Goal: Task Accomplishment & Management: Manage account settings

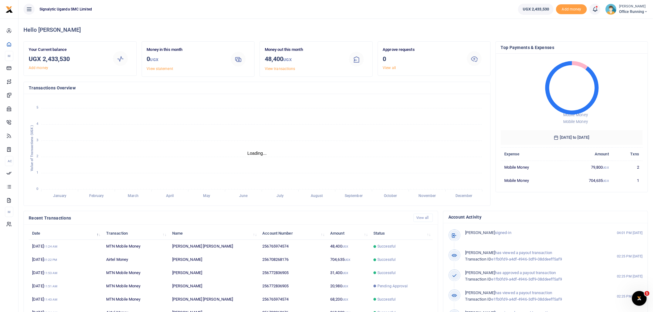
scroll to position [6, 5]
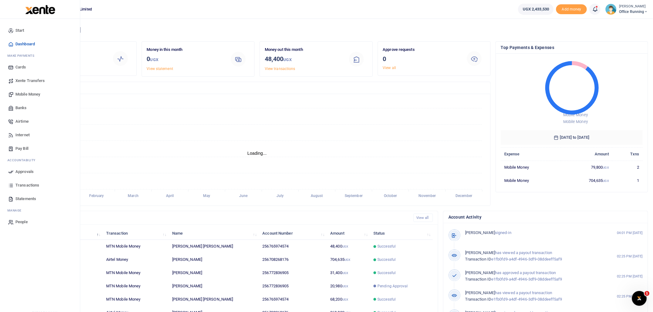
click at [22, 105] on link "Banks" at bounding box center [40, 108] width 70 height 14
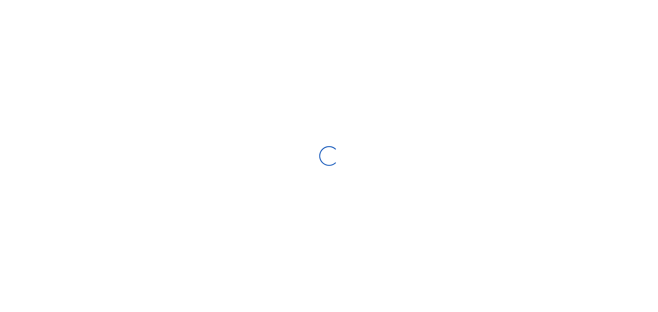
select select
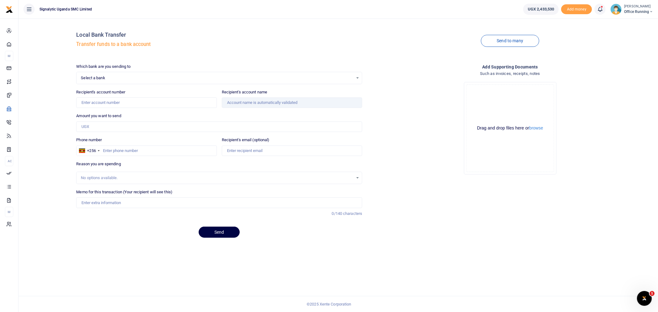
click at [166, 77] on span "Select a bank" at bounding box center [217, 78] width 272 height 6
type input "k"
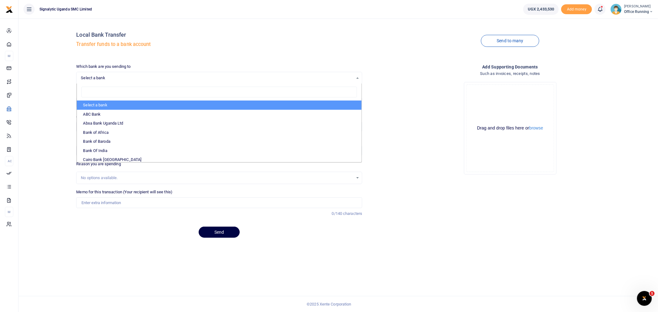
click at [127, 106] on li "Select a bank" at bounding box center [219, 105] width 285 height 9
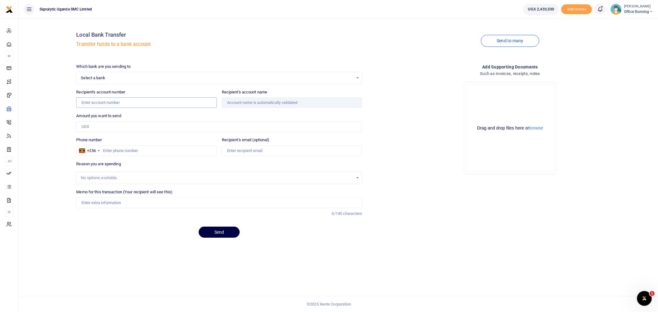
click at [129, 101] on input "Recipient's account number" at bounding box center [146, 103] width 140 height 10
paste input "2311331078)"
type input "2311331078"
click at [442, 177] on div "Drop your files here Drag and drop files here or browse Powered by Uppy" at bounding box center [510, 128] width 286 height 102
click at [423, 226] on div "Add supporting Documents Such as invoices, receipts, notes Drop your files here…" at bounding box center [510, 154] width 291 height 180
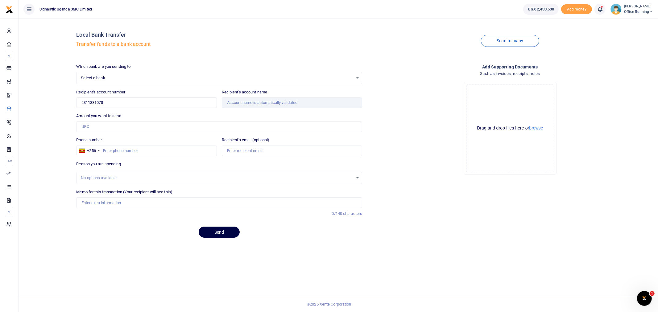
click at [132, 77] on span "Select a bank" at bounding box center [217, 78] width 272 height 6
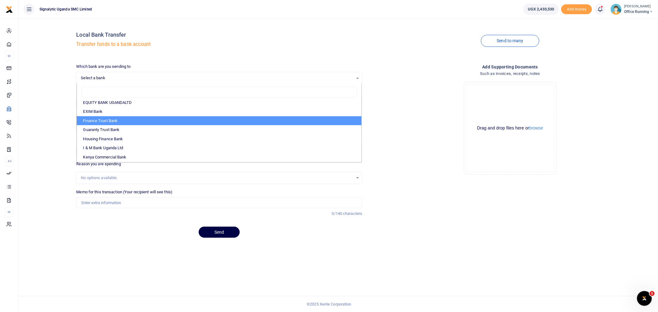
scroll to position [137, 0]
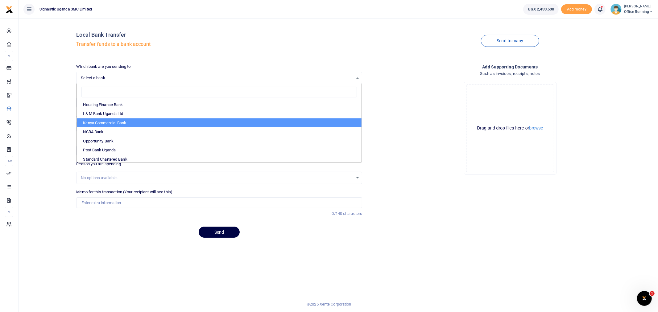
click at [152, 123] on li "Kenya Commercial Bank" at bounding box center [219, 122] width 285 height 9
select select "KCB"
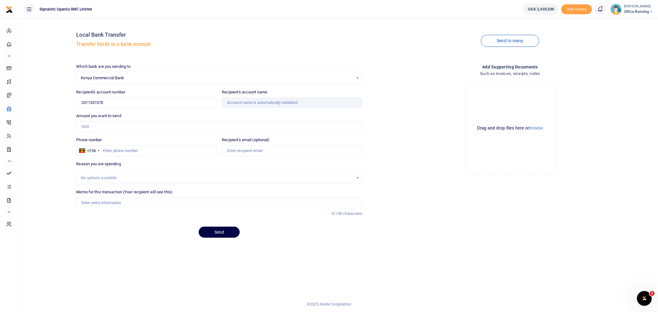
click at [48, 134] on div "Local Bank Transfer Transfer funds to a bank account Send to many Which bank ar…" at bounding box center [338, 132] width 635 height 219
click at [124, 102] on input "2311331078" at bounding box center [146, 103] width 140 height 10
drag, startPoint x: 131, startPoint y: 103, endPoint x: 44, endPoint y: 103, distance: 86.4
click at [48, 106] on div "Local Bank Transfer Transfer funds to a bank account Send to many Which bank ar…" at bounding box center [338, 132] width 635 height 219
paste input "2311331078)"
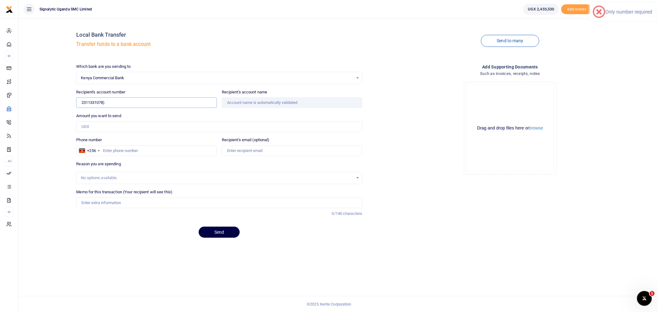
type input "2311331078"
click at [48, 105] on div "Local Bank Transfer Transfer funds to a bank account Send to many Which bank ar…" at bounding box center [338, 132] width 635 height 219
type input "[PERSON_NAME]"
click at [99, 125] on input "Amount you want to send" at bounding box center [219, 127] width 286 height 10
type input "934,560"
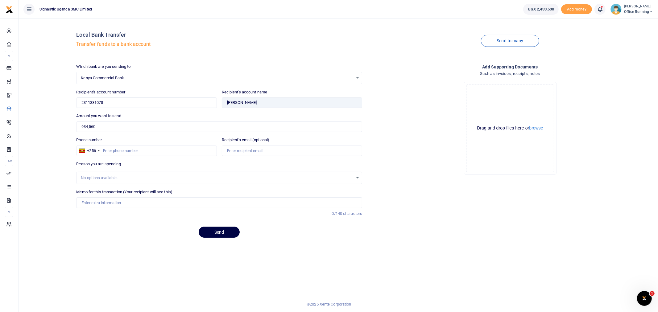
click at [451, 216] on div "Add supporting Documents Such as invoices, receipts, notes Drop your files here…" at bounding box center [510, 154] width 291 height 180
click at [119, 178] on div "No options available." at bounding box center [217, 178] width 272 height 6
click at [121, 146] on input "Phone number" at bounding box center [146, 151] width 140 height 10
paste input "709-901-682"
click at [112, 150] on input "709-901-682" at bounding box center [146, 151] width 140 height 10
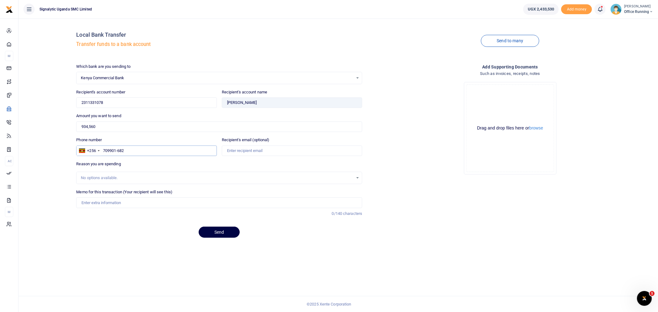
click at [118, 152] on input "709901-682" at bounding box center [146, 151] width 140 height 10
type input "709901682"
click at [438, 164] on div "Drop your files here Drag and drop files here or browse Powered by Uppy" at bounding box center [510, 128] width 286 height 102
click at [265, 148] on input "Recipient's email (optional)" at bounding box center [292, 151] width 140 height 10
paste input "davesktch@gmail.com"
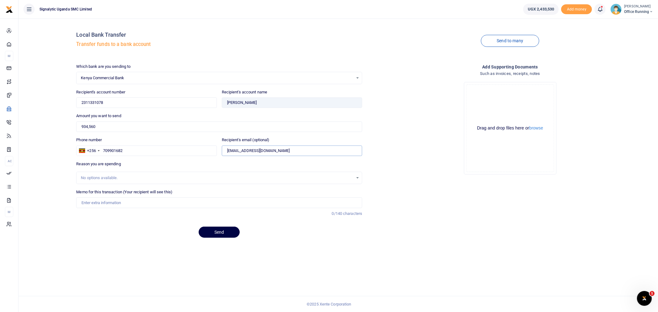
type input "davesktch@gmail.com"
click at [428, 177] on div "Drop your files here Drag and drop files here or browse Powered by Uppy" at bounding box center [510, 128] width 286 height 102
click at [111, 175] on div "No options available." at bounding box center [217, 178] width 272 height 6
click at [110, 204] on input "Memo for this transaction (Your recipient will see this)" at bounding box center [219, 202] width 286 height 10
type input "F"
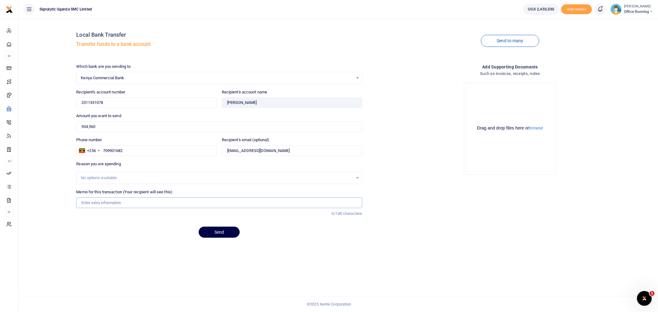
click at [106, 204] on input "Memo for this transaction (Your recipient will see this)" at bounding box center [219, 202] width 286 height 10
paste input "REQSN00139"
type input "REQSN00139 GEN Food for september 2025"
click at [224, 233] on button "Send" at bounding box center [219, 232] width 41 height 11
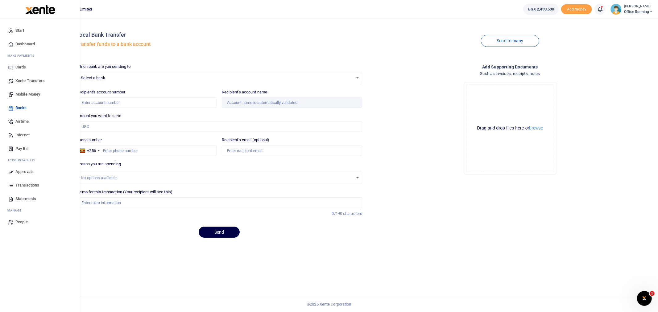
click at [32, 180] on link "Transactions" at bounding box center [40, 186] width 70 height 14
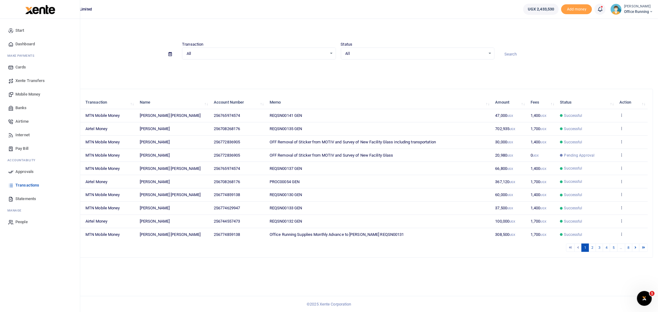
click at [34, 174] on link "Approvals" at bounding box center [40, 172] width 70 height 14
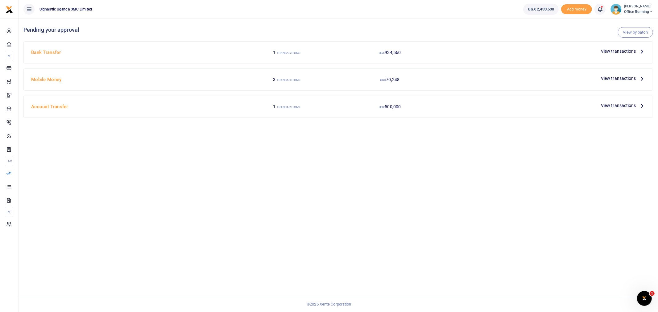
click at [617, 53] on span "View transactions" at bounding box center [618, 51] width 35 height 7
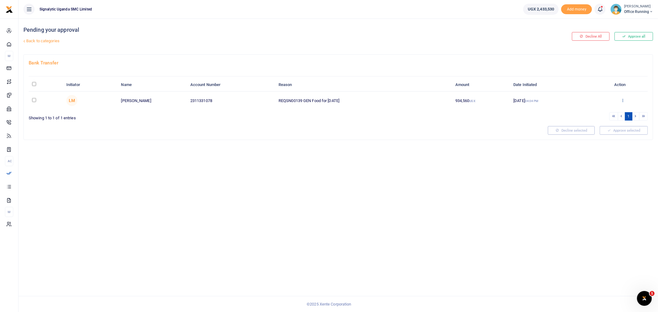
click at [624, 99] on icon at bounding box center [623, 100] width 4 height 4
click at [591, 110] on link "Approve" at bounding box center [600, 110] width 49 height 9
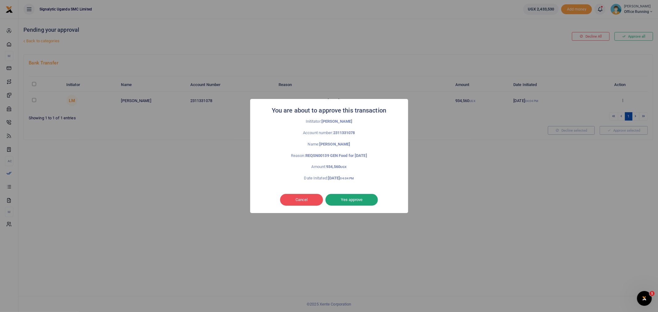
click at [358, 196] on button "Yes approve" at bounding box center [352, 200] width 52 height 12
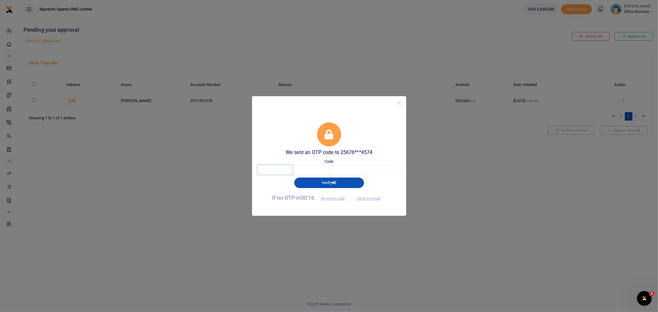
click at [281, 171] on input "text" at bounding box center [275, 170] width 36 height 10
type input "4"
type input "7"
type input "5"
type input "1"
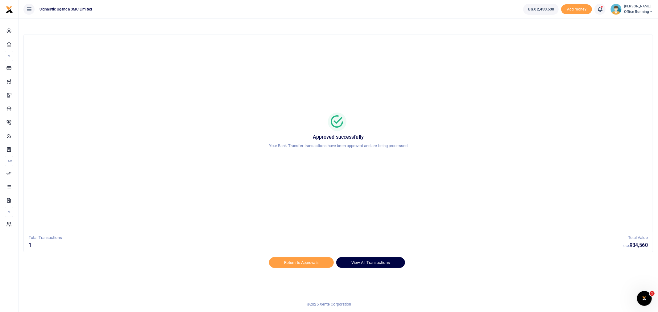
click at [354, 265] on link "View All Transactions" at bounding box center [370, 262] width 69 height 10
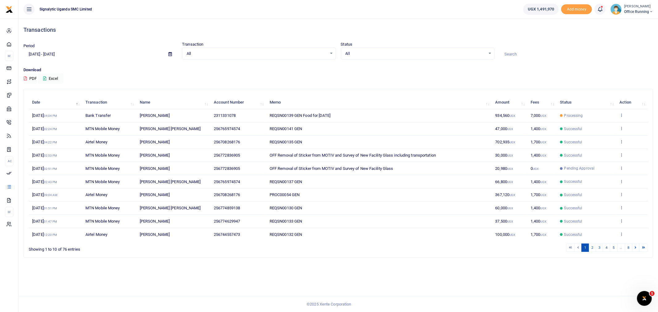
click at [621, 115] on icon at bounding box center [622, 115] width 4 height 4
click at [607, 127] on link "View details" at bounding box center [599, 125] width 49 height 9
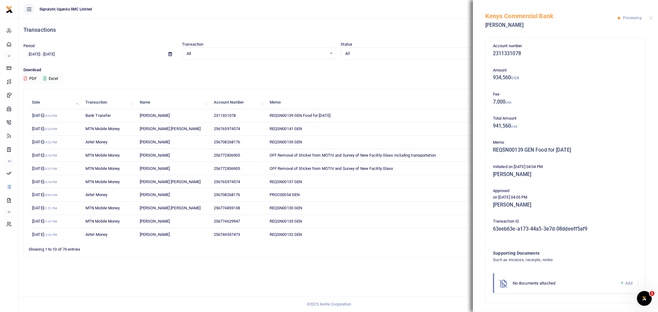
click at [356, 91] on div "Search: Date Transaction Name Account Number Memo Amount Fees Status Action 1st…" at bounding box center [338, 173] width 629 height 168
click at [653, 17] on button "Close" at bounding box center [651, 18] width 4 height 4
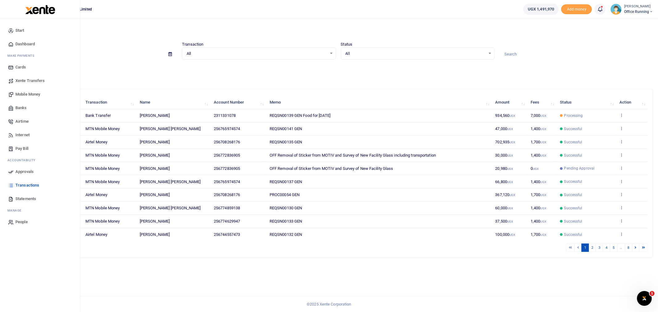
click at [27, 168] on link "Approvals" at bounding box center [40, 172] width 70 height 14
click at [19, 172] on span "Approvals" at bounding box center [24, 172] width 18 height 6
click at [27, 170] on span "Approvals" at bounding box center [24, 172] width 18 height 6
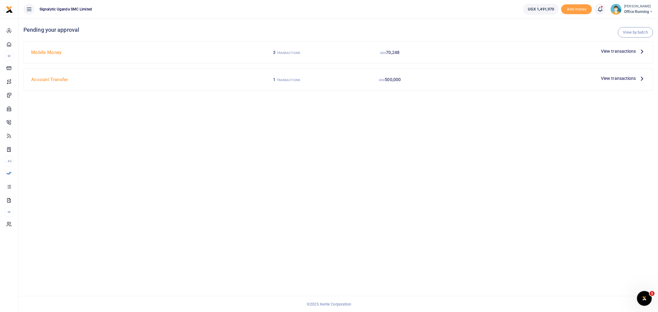
click at [613, 53] on span "View transactions" at bounding box center [618, 51] width 35 height 7
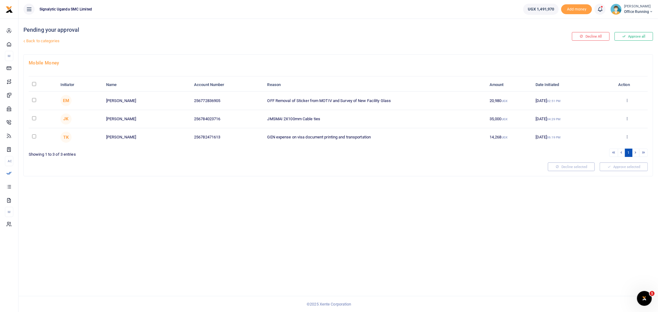
click at [623, 11] on div "[PERSON_NAME] Office Running" at bounding box center [632, 9] width 43 height 11
click at [629, 24] on link "Switch accounts" at bounding box center [629, 22] width 49 height 9
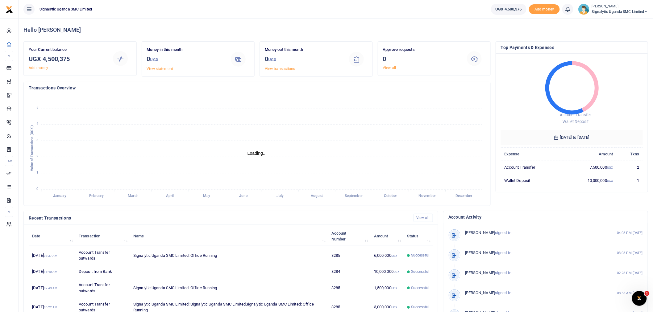
scroll to position [6, 5]
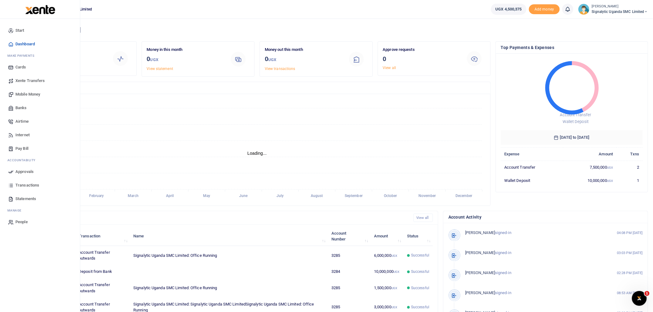
click at [33, 79] on span "Xente Transfers" at bounding box center [30, 81] width 30 height 6
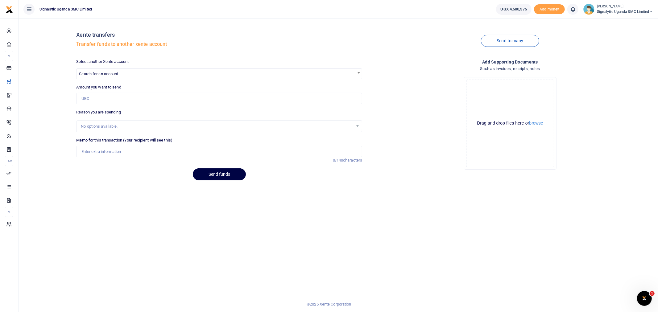
click at [127, 76] on span "Search for an account" at bounding box center [219, 74] width 285 height 10
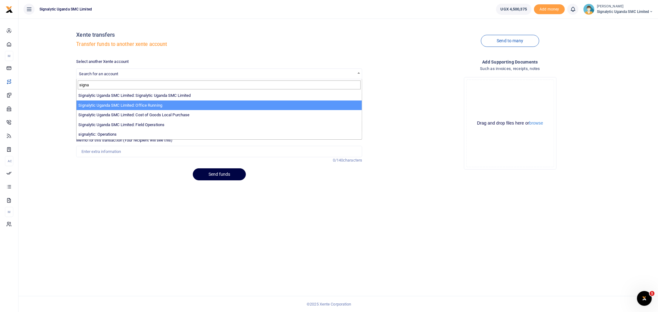
type input "signa"
select select "3285"
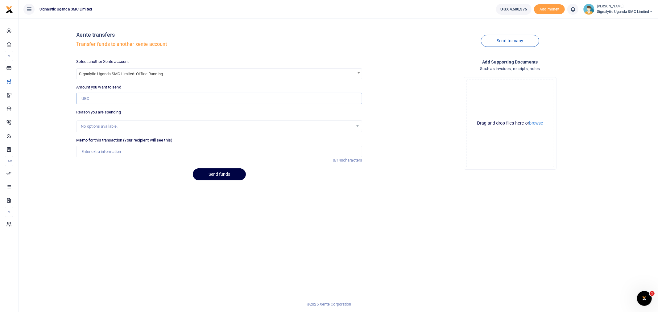
click at [99, 99] on input "Amount you want to send" at bounding box center [219, 99] width 286 height 12
type input "3,000,000"
click at [120, 127] on div "No options available." at bounding box center [217, 126] width 272 height 6
click at [115, 156] on input "Memo for this transaction (Your recipient will see this)" at bounding box center [219, 152] width 286 height 12
type input "Lucas 01 oct 2025"
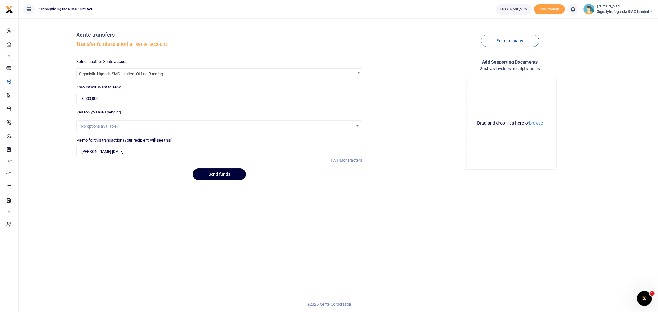
click at [225, 174] on button "Send funds" at bounding box center [219, 174] width 53 height 12
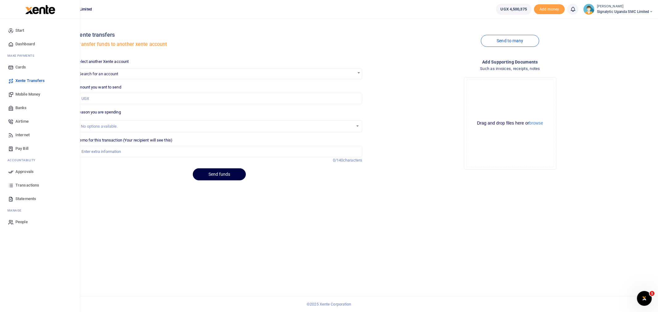
click at [31, 171] on span "Approvals" at bounding box center [24, 172] width 18 height 6
click at [26, 169] on span "Approvals" at bounding box center [24, 172] width 18 height 6
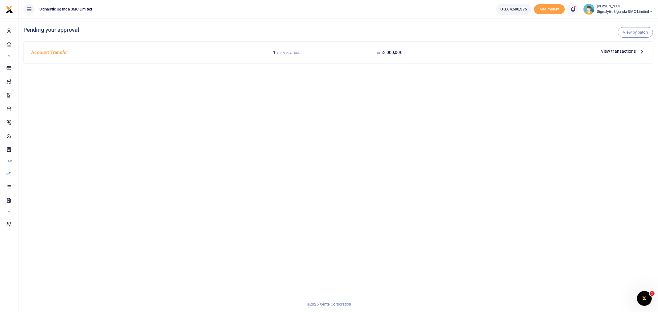
click at [610, 54] on span "View transactions" at bounding box center [618, 51] width 35 height 7
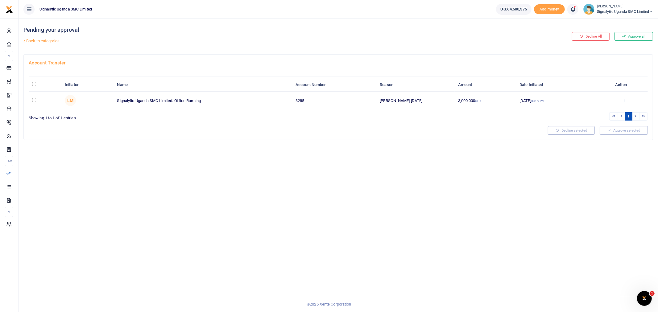
click at [623, 100] on icon at bounding box center [624, 100] width 4 height 4
click at [605, 109] on link "Approve" at bounding box center [601, 110] width 49 height 9
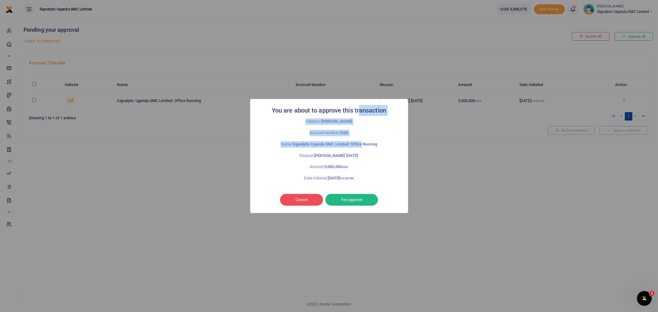
drag, startPoint x: 359, startPoint y: 105, endPoint x: 361, endPoint y: 134, distance: 29.1
click at [362, 137] on div "You are about to approve this transaction × Inititator: Lucas Maugin Account nu…" at bounding box center [329, 156] width 158 height 114
click at [387, 158] on p "Reason: Lucas 01 oct 2025" at bounding box center [329, 156] width 131 height 6
click at [348, 197] on button "Yes approve" at bounding box center [352, 200] width 52 height 12
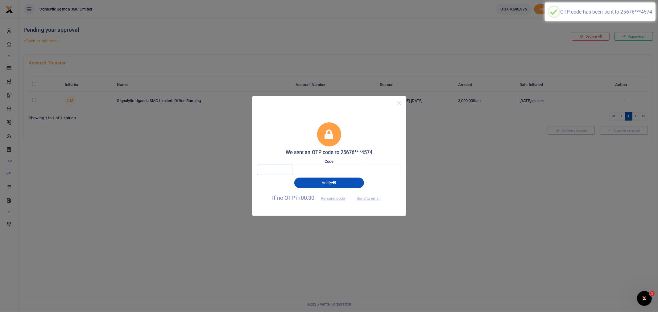
click at [277, 167] on input "text" at bounding box center [275, 170] width 36 height 10
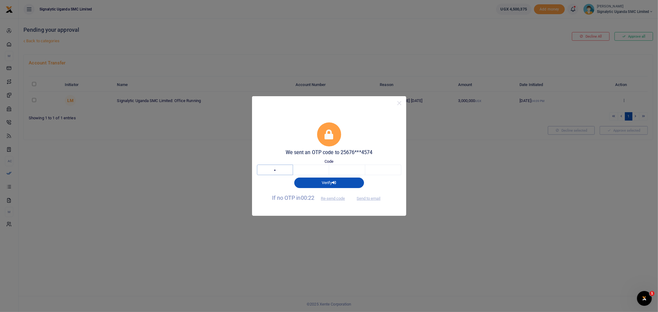
type input "9"
type input "1"
type input "4"
type input "5"
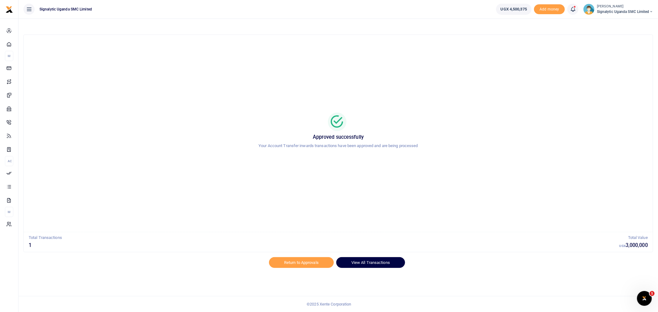
click at [381, 262] on link "View All Transactions" at bounding box center [370, 262] width 69 height 10
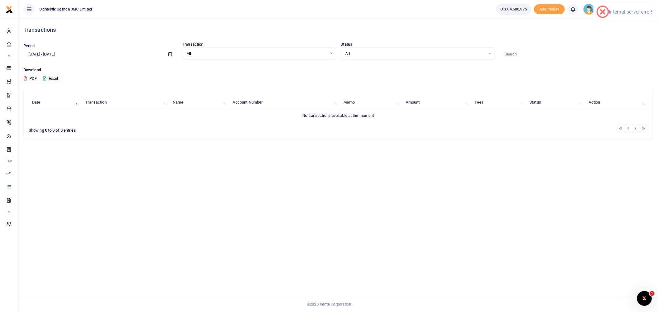
click at [611, 10] on div "Internal server error!" at bounding box center [631, 12] width 44 height 6
click at [577, 65] on div "Period [DATE] - [DATE] Transaction All Select an option... All Airtime Internet…" at bounding box center [338, 54] width 635 height 26
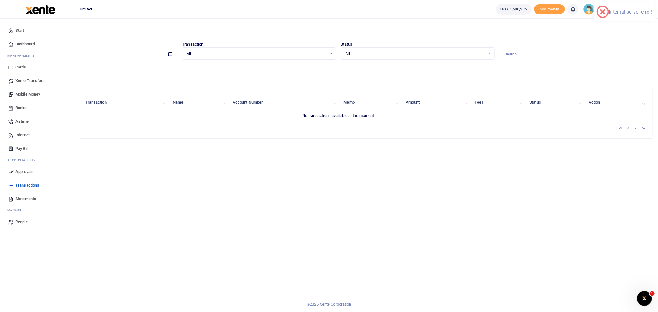
click at [21, 66] on span "Cards" at bounding box center [20, 67] width 11 height 6
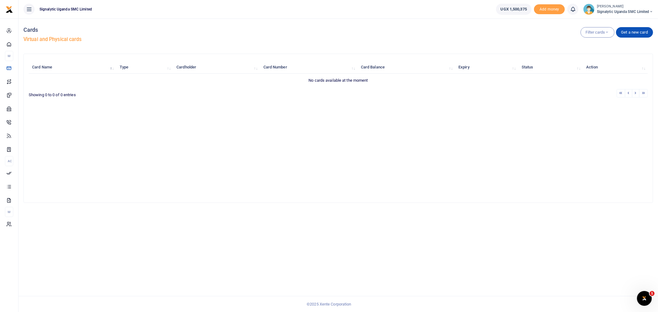
click at [612, 9] on span "Signalytic Uganda SMC Limited" at bounding box center [625, 12] width 56 height 6
click at [626, 21] on link "Switch accounts" at bounding box center [629, 22] width 49 height 9
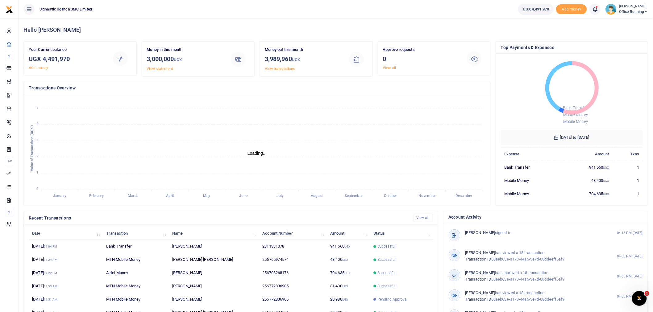
scroll to position [6, 5]
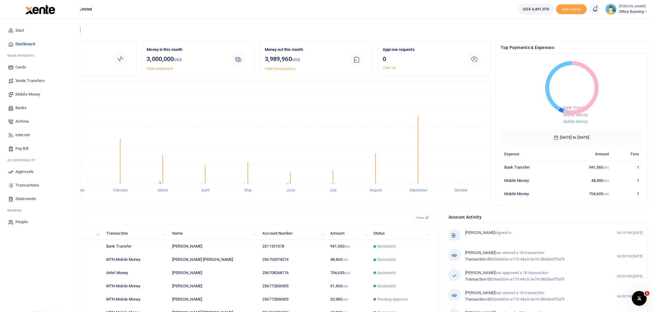
click at [29, 80] on span "Xente Transfers" at bounding box center [30, 81] width 30 height 6
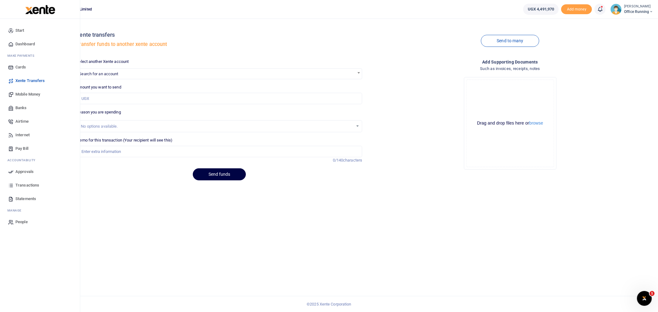
click at [33, 94] on span "Mobile Money" at bounding box center [27, 94] width 25 height 6
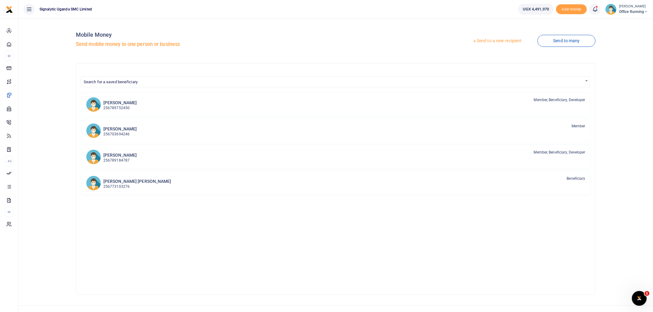
click at [485, 41] on link "Send to a new recipient" at bounding box center [497, 40] width 81 height 11
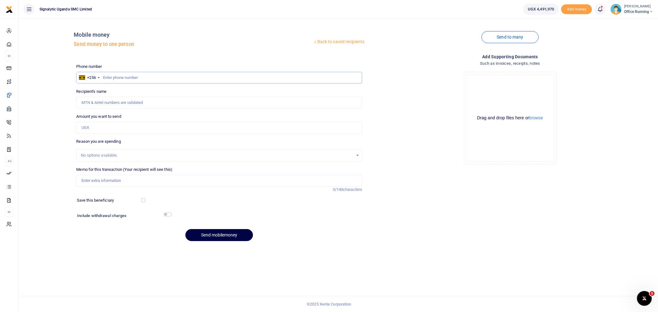
click at [131, 77] on input "text" at bounding box center [219, 78] width 286 height 12
paste input "0774 928 420"
click at [114, 79] on input "0774 928 420" at bounding box center [219, 78] width 286 height 12
type input "0774928420"
type input "Simon Abunyang"
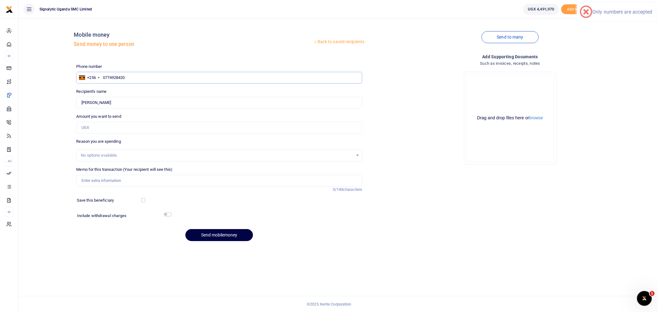
type input "0774928420"
click at [107, 129] on input "Amount you want to send" at bounding box center [219, 128] width 286 height 12
type input "2,250,000"
click at [107, 179] on input "Memo for this transaction (Your recipient will see this)" at bounding box center [219, 181] width 286 height 12
paste input "REQSN00142"
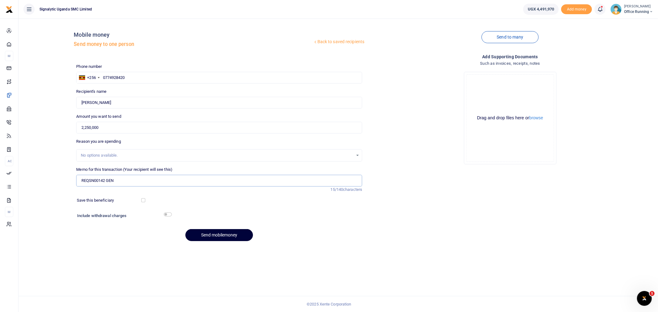
type input "REQSN00142 GEN"
click at [220, 237] on button "Send mobilemoney" at bounding box center [219, 235] width 68 height 12
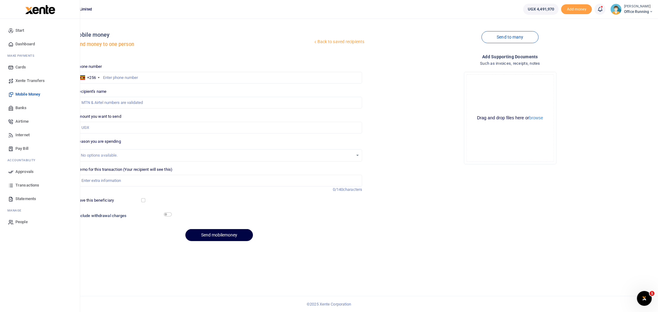
click at [26, 168] on link "Approvals" at bounding box center [40, 172] width 70 height 14
click at [22, 169] on span "Approvals" at bounding box center [24, 172] width 18 height 6
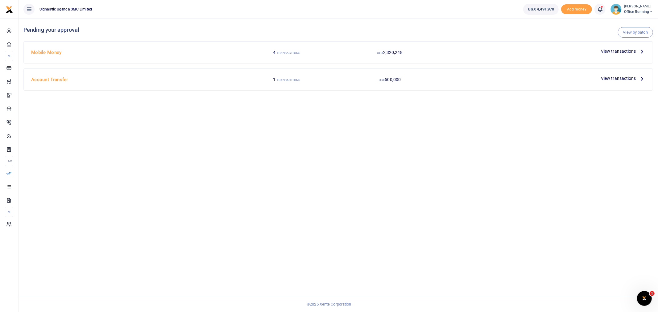
click at [621, 51] on span "View transactions" at bounding box center [618, 51] width 35 height 7
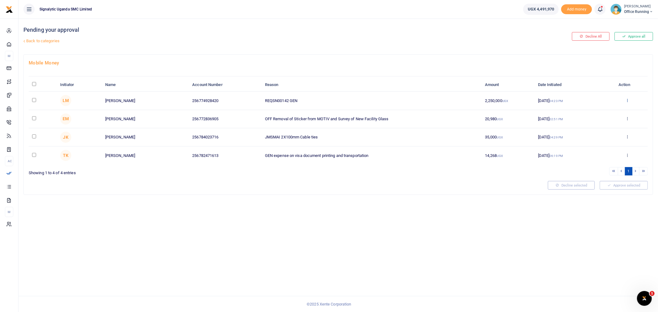
click at [629, 102] on link at bounding box center [627, 100] width 4 height 5
click at [602, 109] on link "Approve" at bounding box center [604, 110] width 49 height 9
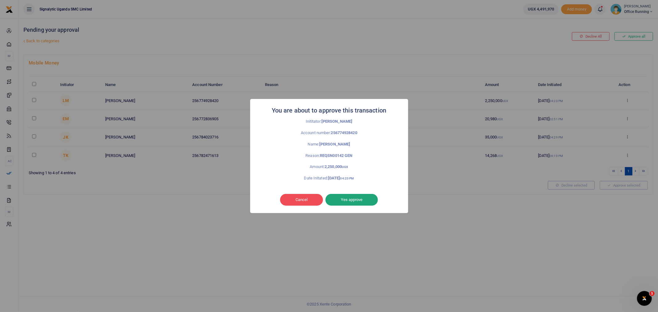
click at [352, 203] on button "Yes approve" at bounding box center [352, 200] width 52 height 12
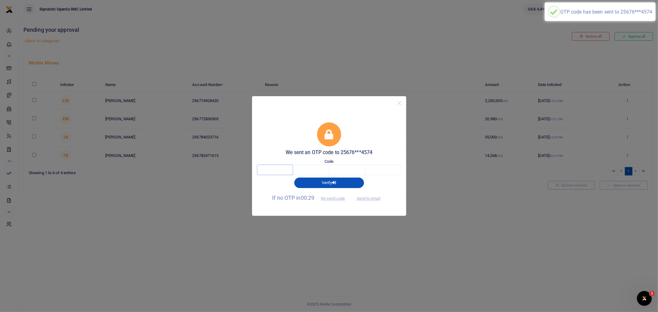
click at [277, 168] on input "text" at bounding box center [275, 170] width 36 height 10
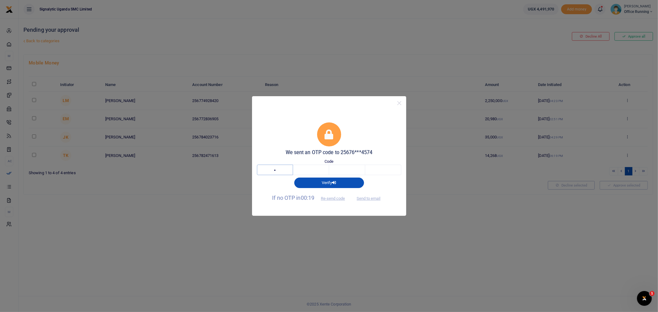
type input "6"
type input "2"
type input "8"
type input "7"
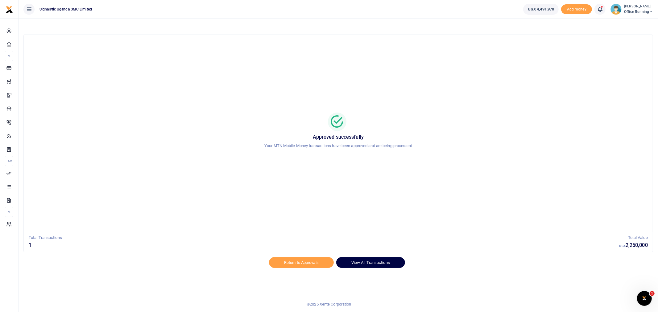
click at [359, 261] on link "View All Transactions" at bounding box center [370, 262] width 69 height 10
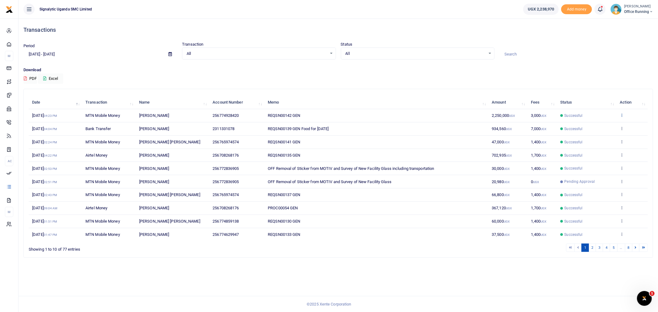
click at [621, 113] on icon at bounding box center [622, 115] width 4 height 4
click at [609, 125] on link "View details" at bounding box center [599, 125] width 49 height 9
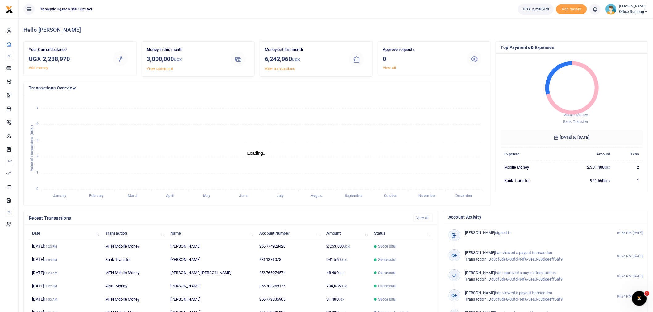
scroll to position [6, 5]
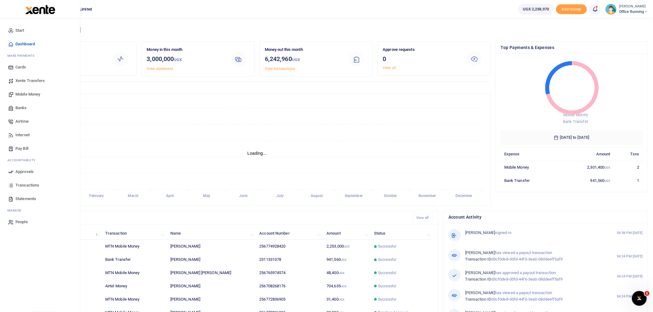
click at [29, 96] on span "Mobile Money" at bounding box center [27, 94] width 25 height 6
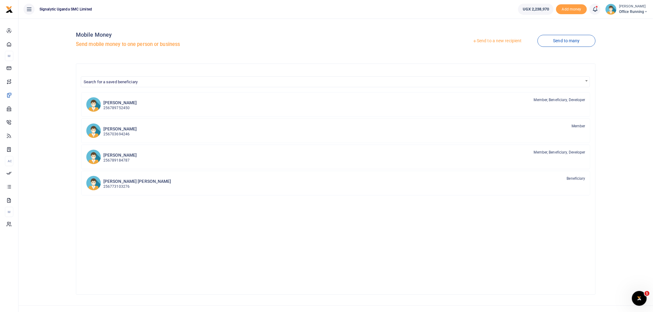
click at [478, 41] on link "Send to a new recipient" at bounding box center [497, 40] width 81 height 11
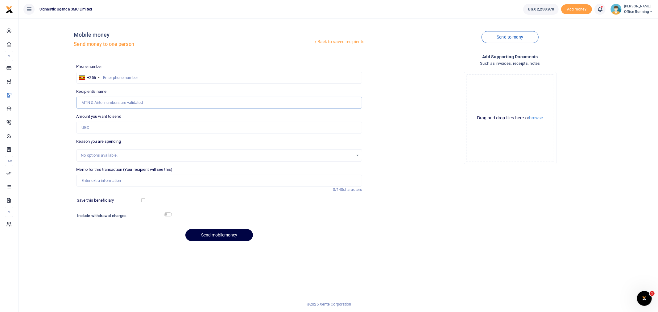
click at [114, 98] on input "Recipient's name" at bounding box center [219, 103] width 286 height 12
click at [128, 78] on input "text" at bounding box center [219, 78] width 286 height 12
paste input "0779266767"
type input "0779266767"
type input "Umar Kunsa"
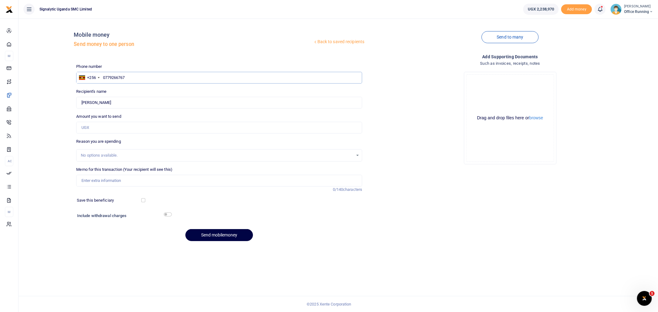
type input "0779266767"
click at [96, 127] on input "Amount you want to send" at bounding box center [219, 128] width 286 height 12
type input "1,300,000"
drag, startPoint x: 44, startPoint y: 181, endPoint x: 56, endPoint y: 196, distance: 20.4
click at [44, 180] on div "Back to saved recipients Mobile money Send money to one person Send to many Pho…" at bounding box center [338, 134] width 635 height 223
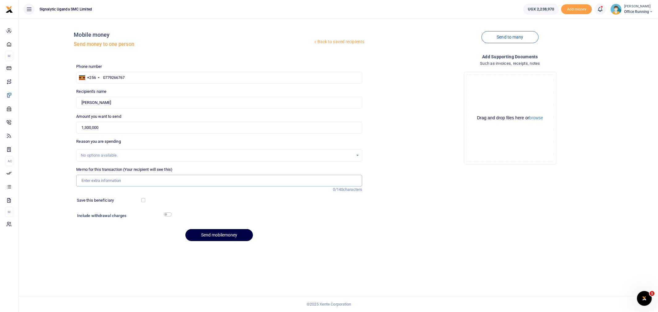
click at [96, 181] on input "Memo for this transaction (Your recipient will see this)" at bounding box center [219, 181] width 286 height 12
paste input "REQSN00143"
type input "REQSN00143 GEN"
click at [217, 232] on button "Send mobilemoney" at bounding box center [219, 235] width 68 height 12
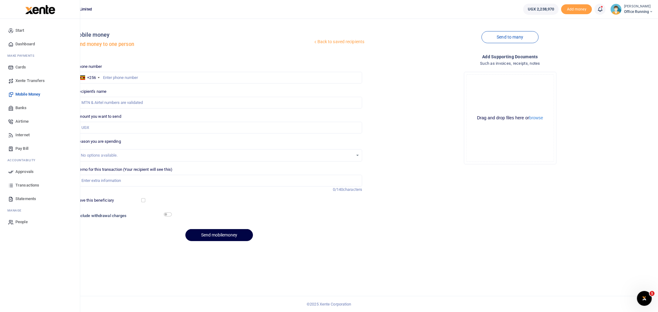
click at [28, 171] on span "Approvals" at bounding box center [24, 172] width 18 height 6
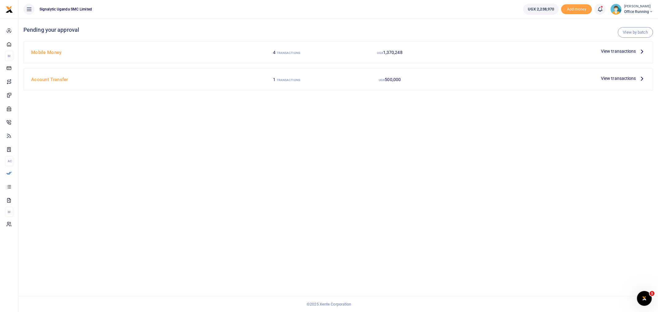
click at [613, 48] on span "View transactions" at bounding box center [618, 51] width 35 height 7
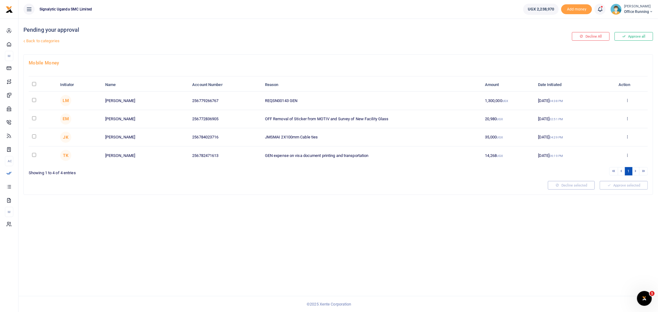
click at [626, 103] on div "Approve Decline Details" at bounding box center [627, 101] width 34 height 6
click at [630, 100] on div "Approve Decline Details" at bounding box center [627, 101] width 34 height 6
click at [629, 99] on icon at bounding box center [627, 100] width 4 height 4
click at [614, 110] on link "Approve" at bounding box center [604, 110] width 49 height 9
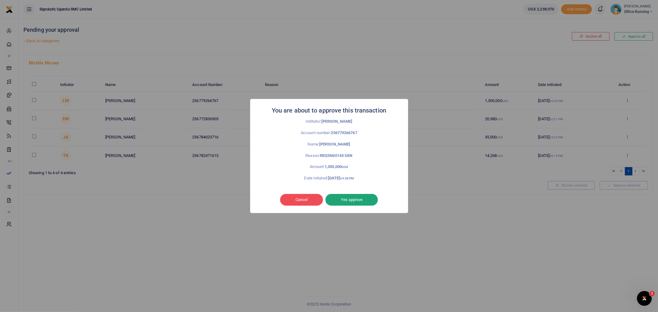
click at [369, 198] on button "Yes approve" at bounding box center [352, 200] width 52 height 12
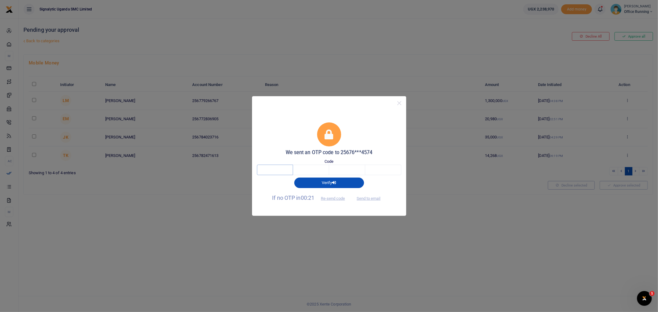
click at [272, 170] on input "text" at bounding box center [275, 170] width 36 height 10
type input "6"
type input "3"
type input "9"
type input "0"
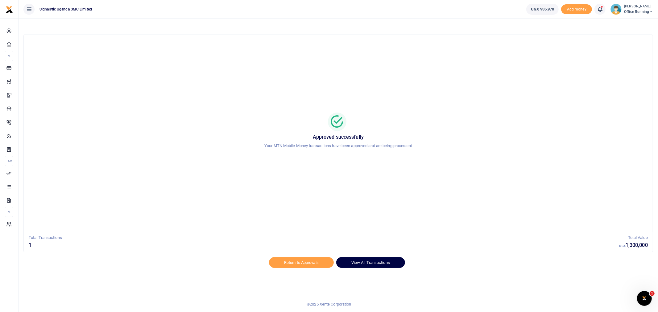
click at [366, 265] on link "View All Transactions" at bounding box center [370, 262] width 69 height 10
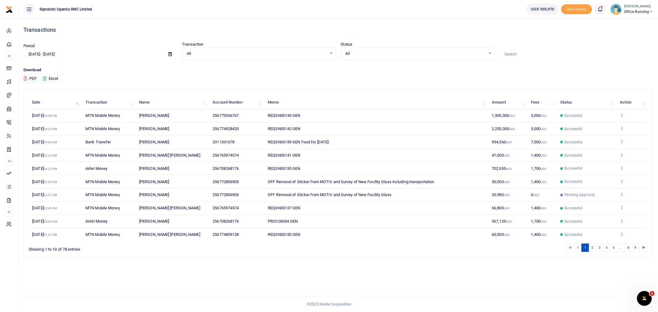
click at [624, 115] on icon at bounding box center [622, 115] width 4 height 4
click at [607, 128] on link "View details" at bounding box center [599, 125] width 49 height 9
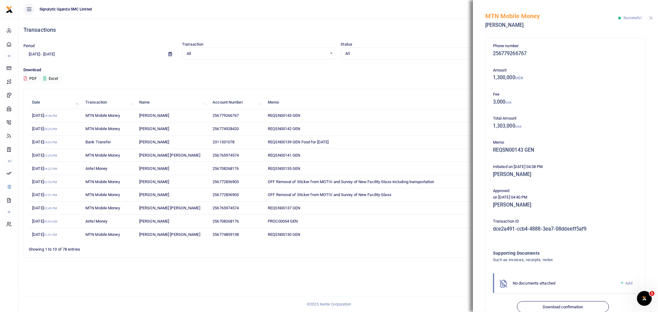
click at [653, 17] on button "Close" at bounding box center [651, 18] width 4 height 4
